Goal: Information Seeking & Learning: Learn about a topic

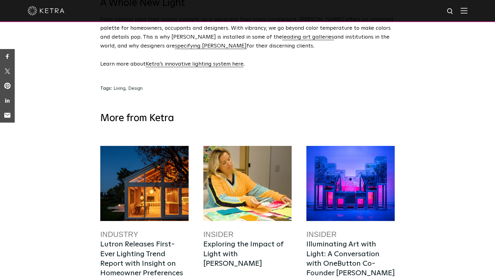
scroll to position [1245, 0]
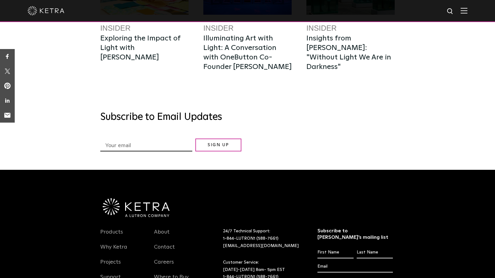
scroll to position [2015, 0]
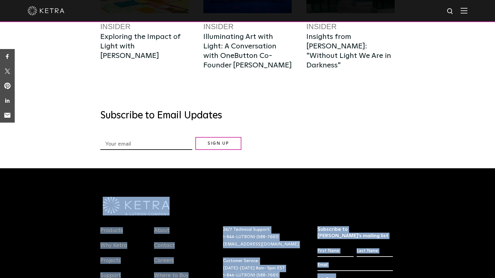
drag, startPoint x: 277, startPoint y: 211, endPoint x: 315, endPoint y: 80, distance: 136.2
click at [315, 80] on div "More from Ketra Insider Exploring the Impact of Light with Sasha Bikoff Insider…" at bounding box center [247, 31] width 294 height 273
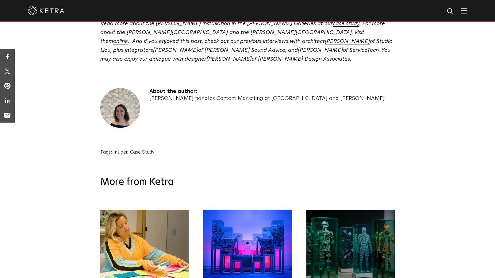
scroll to position [1743, 0]
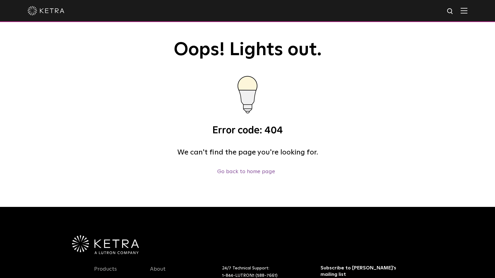
click at [446, 10] on div at bounding box center [248, 10] width 440 height 21
click at [452, 13] on img at bounding box center [450, 12] width 8 height 8
type input "tentent"
click at [431, 7] on button "Search" at bounding box center [435, 11] width 9 height 9
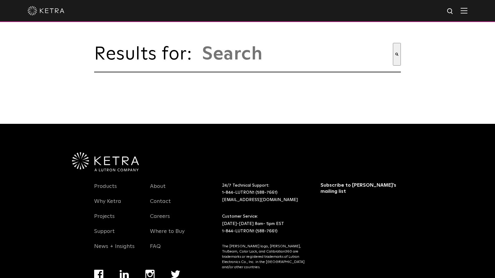
type input "tentent"
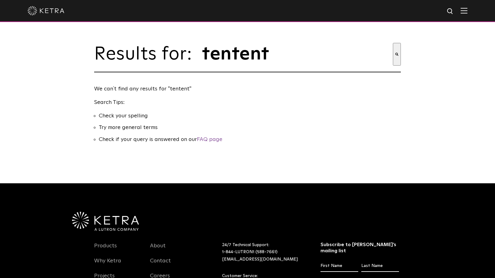
click at [260, 58] on input "tentent" at bounding box center [296, 54] width 191 height 23
type input "tenten"
click at [393, 43] on button "Search" at bounding box center [397, 54] width 8 height 23
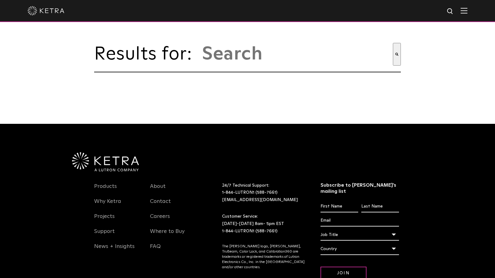
click at [245, 61] on input "This is a search field with an auto-suggest feature attached." at bounding box center [296, 54] width 191 height 23
type input "tenten"
click at [393, 43] on button "Search" at bounding box center [397, 54] width 8 height 23
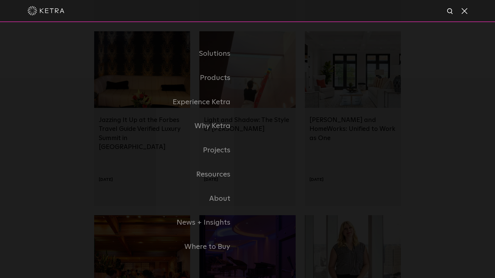
click at [462, 10] on span at bounding box center [464, 11] width 7 height 6
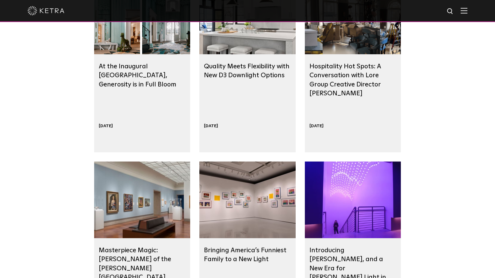
scroll to position [977, 0]
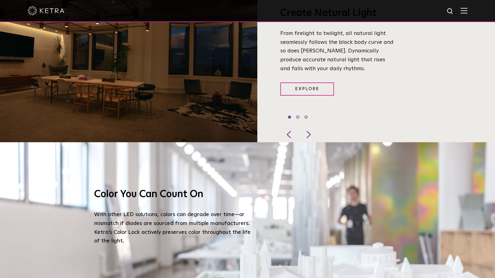
scroll to position [536, 0]
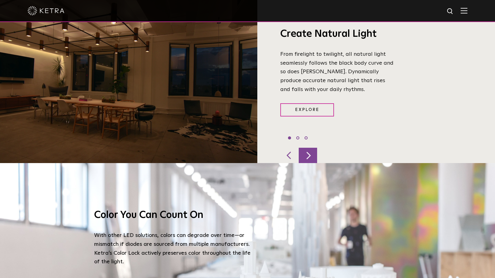
click at [306, 148] on div at bounding box center [308, 155] width 18 height 15
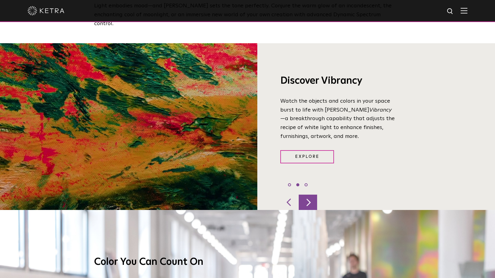
scroll to position [468, 0]
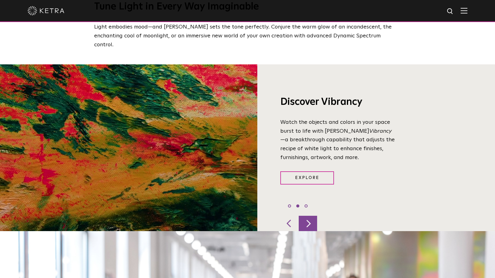
click at [307, 216] on div at bounding box center [308, 223] width 18 height 15
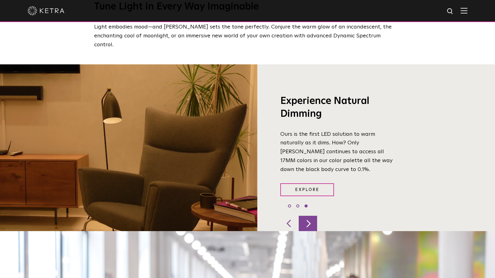
click at [308, 216] on div at bounding box center [308, 223] width 18 height 15
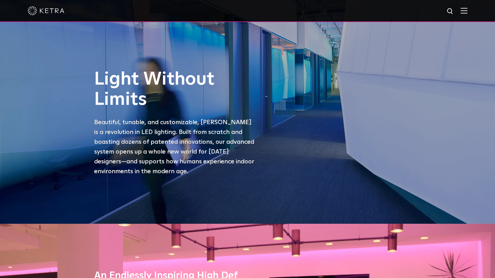
scroll to position [0, 0]
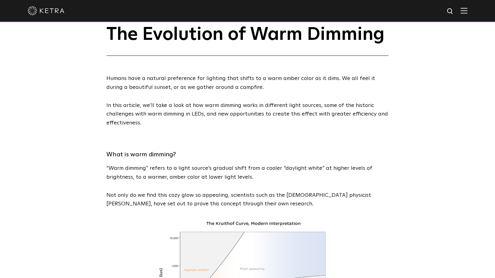
scroll to position [23, 0]
